Goal: Navigation & Orientation: Find specific page/section

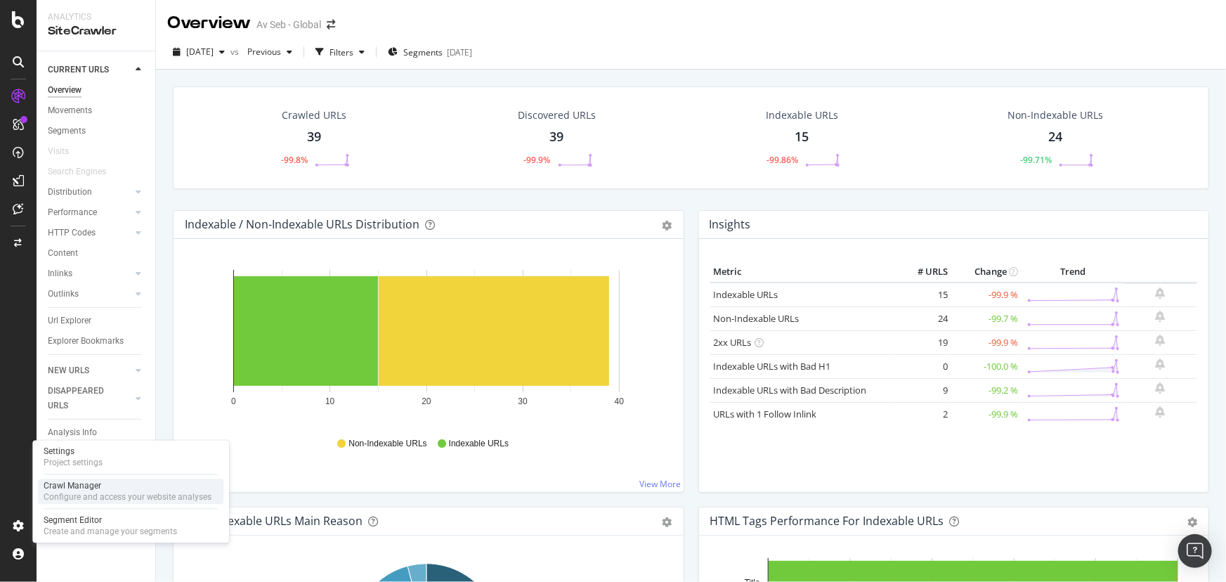
click at [91, 495] on div "Configure and access your website analyses" at bounding box center [128, 497] width 168 height 11
